Goal: Find specific page/section: Find specific page/section

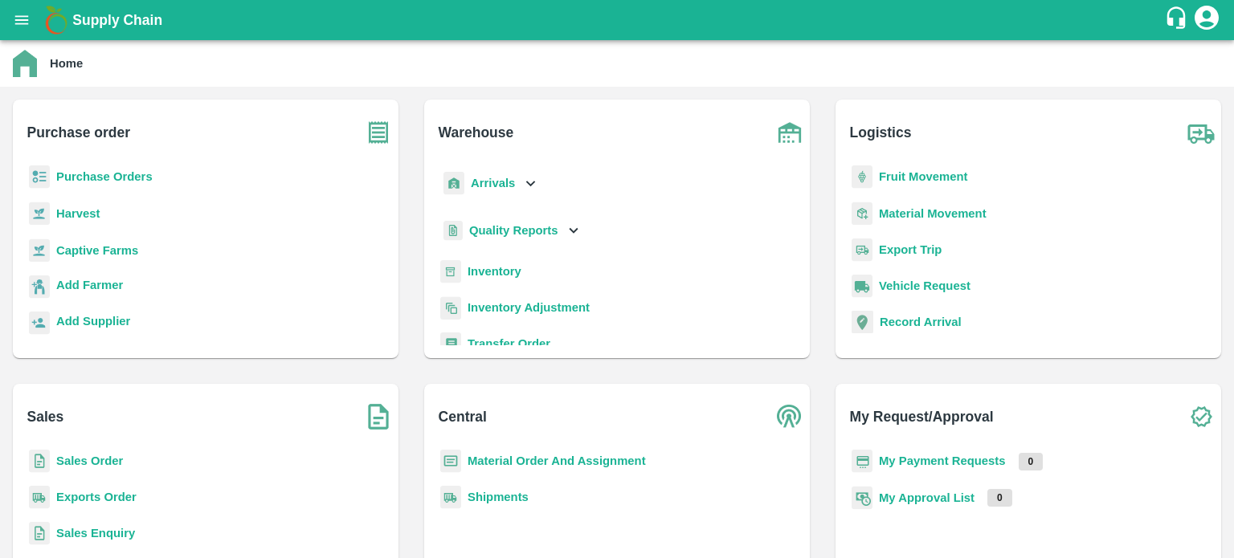
click at [118, 458] on b "Sales Order" at bounding box center [89, 461] width 67 height 13
